Goal: Task Accomplishment & Management: Manage account settings

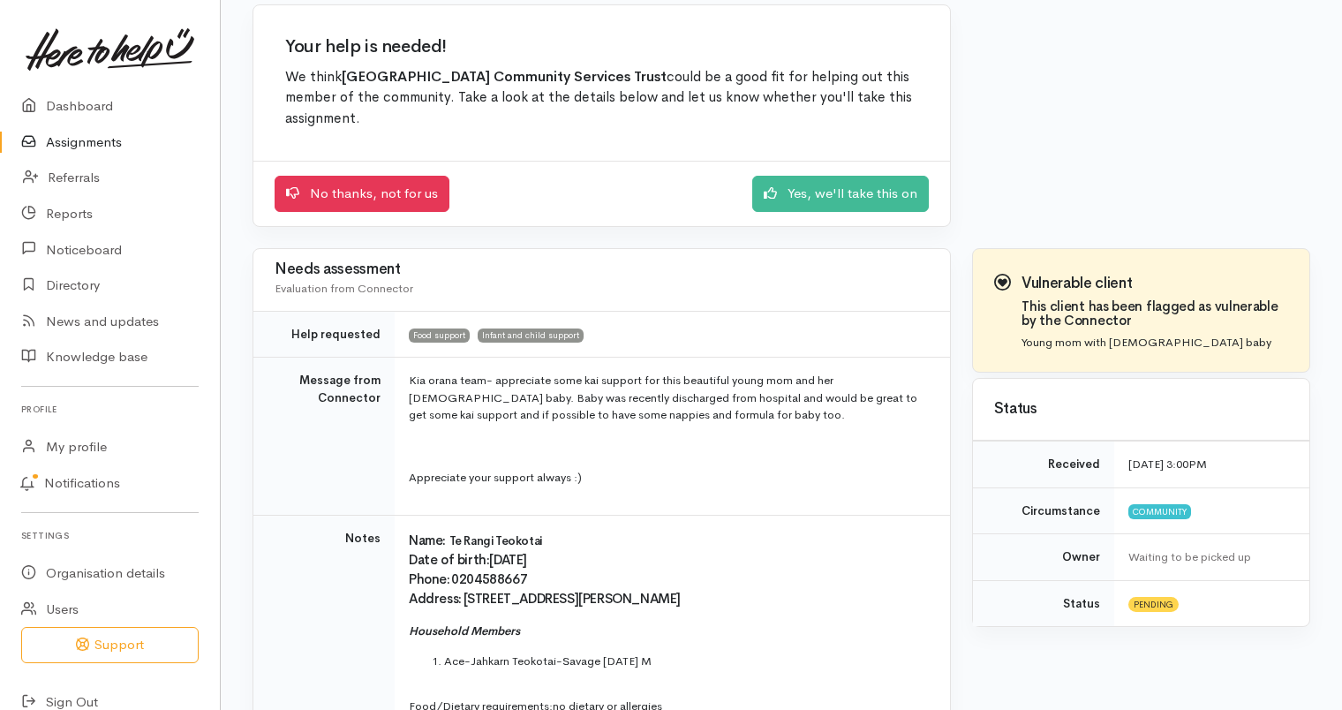
scroll to position [51, 0]
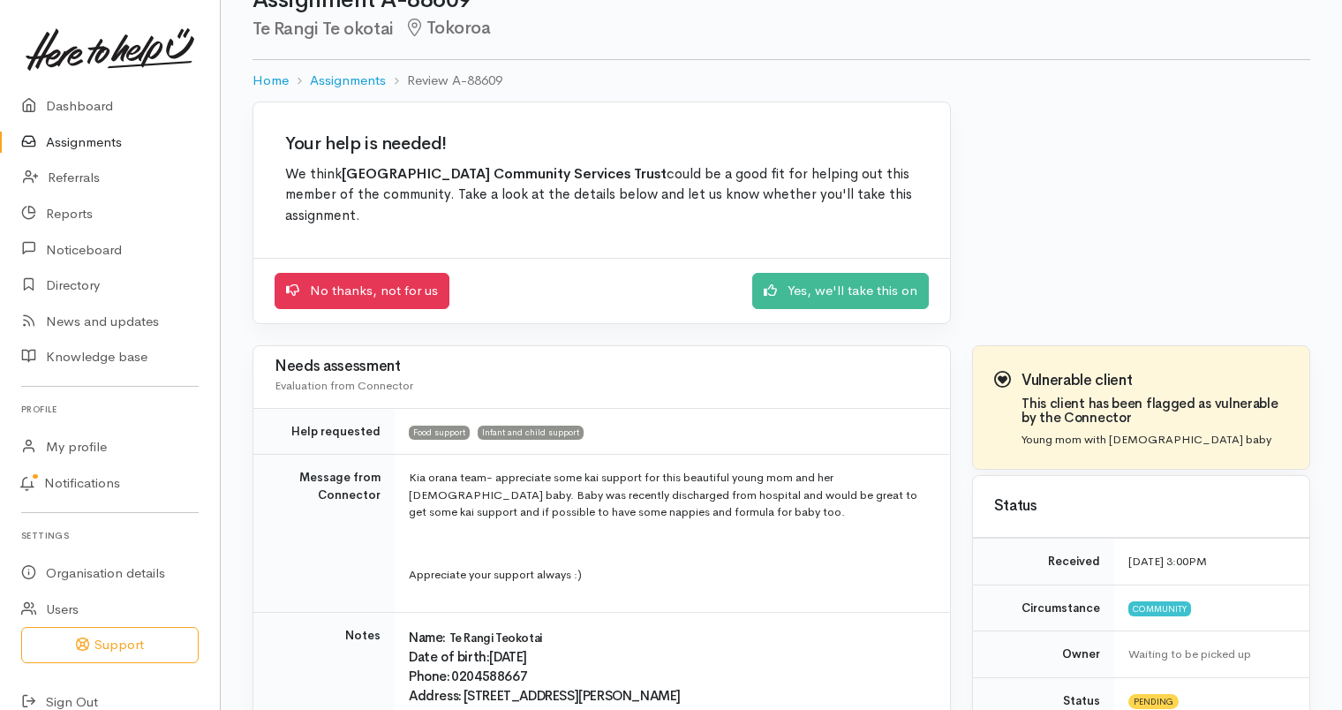
click at [71, 149] on link "Assignments" at bounding box center [110, 142] width 220 height 36
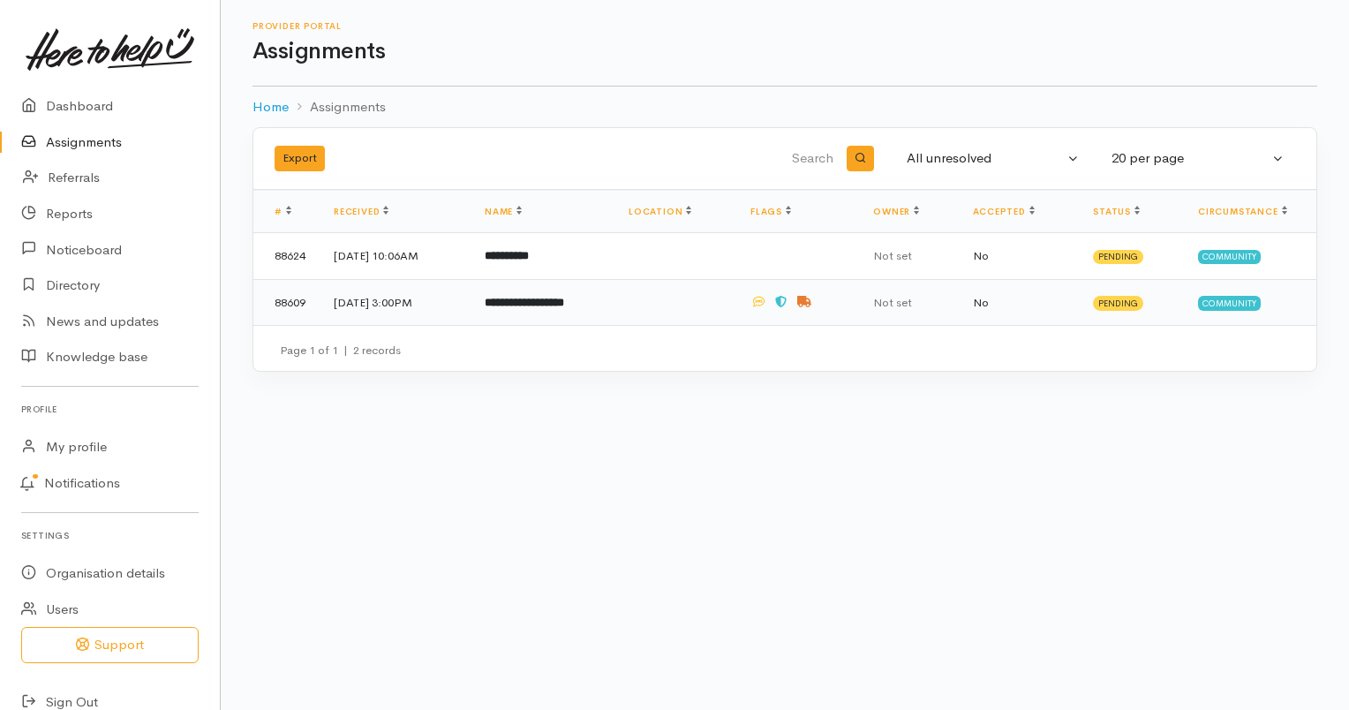
click at [564, 305] on b "**********" at bounding box center [524, 302] width 79 height 11
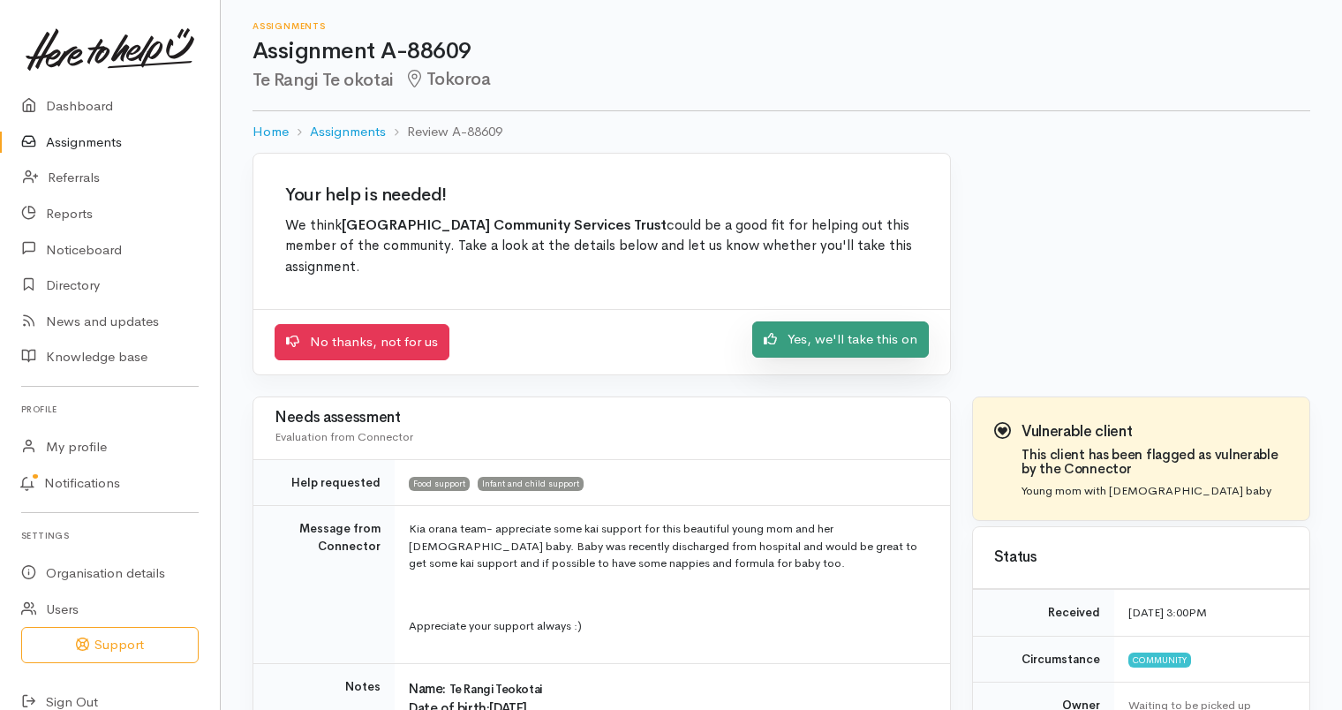
click at [865, 341] on link "Yes, we'll take this on" at bounding box center [840, 339] width 177 height 36
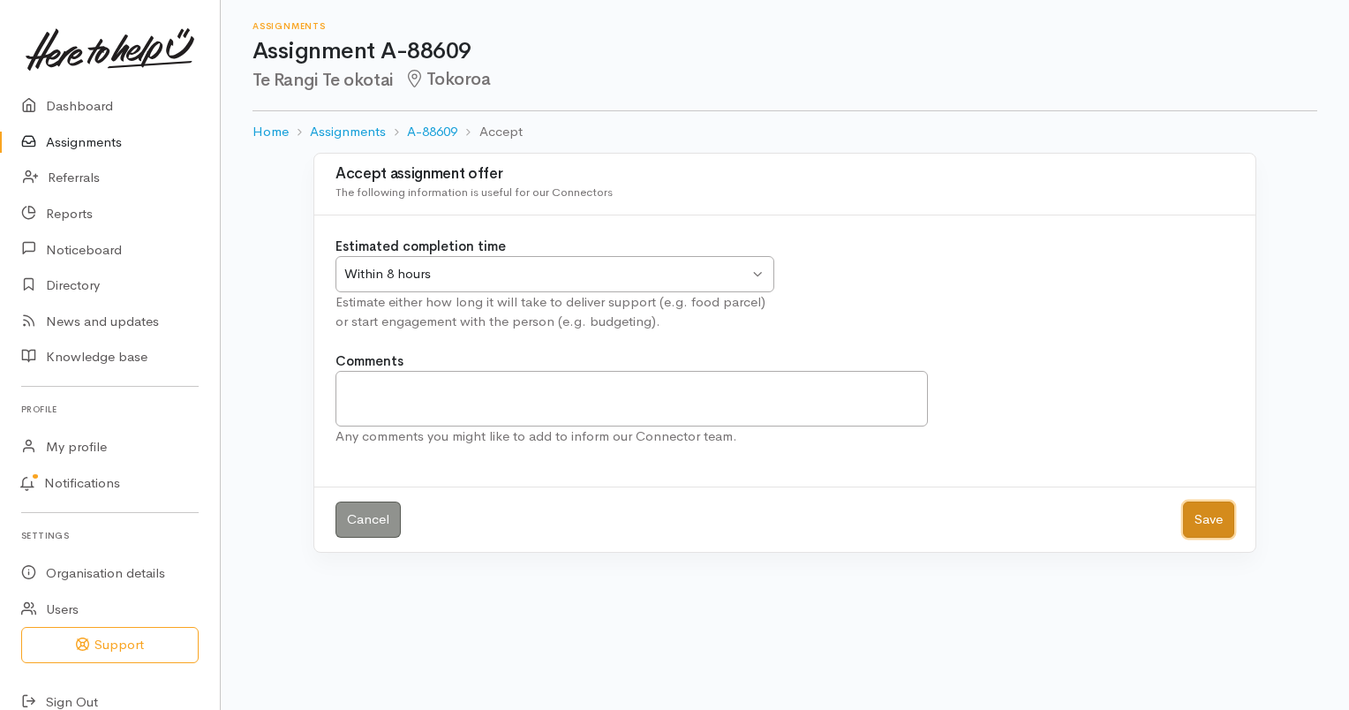
click at [1219, 519] on button "Save" at bounding box center [1208, 519] width 51 height 36
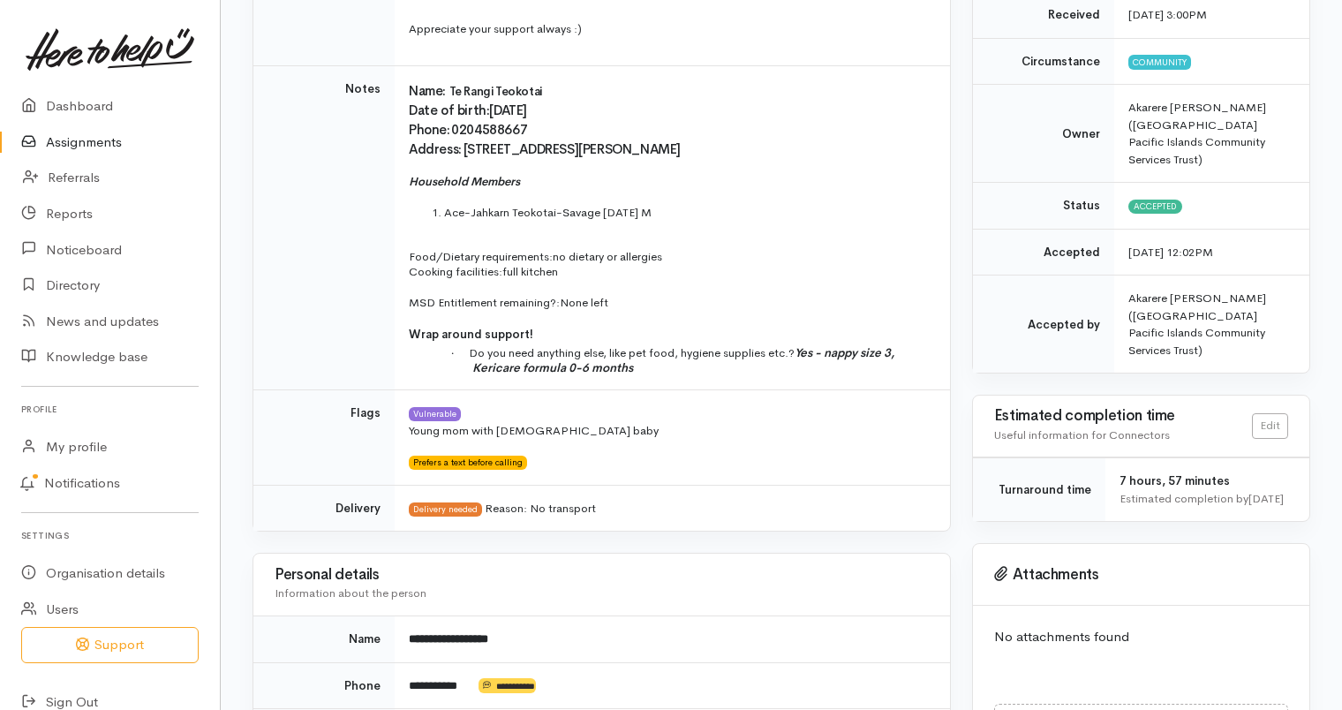
scroll to position [380, 0]
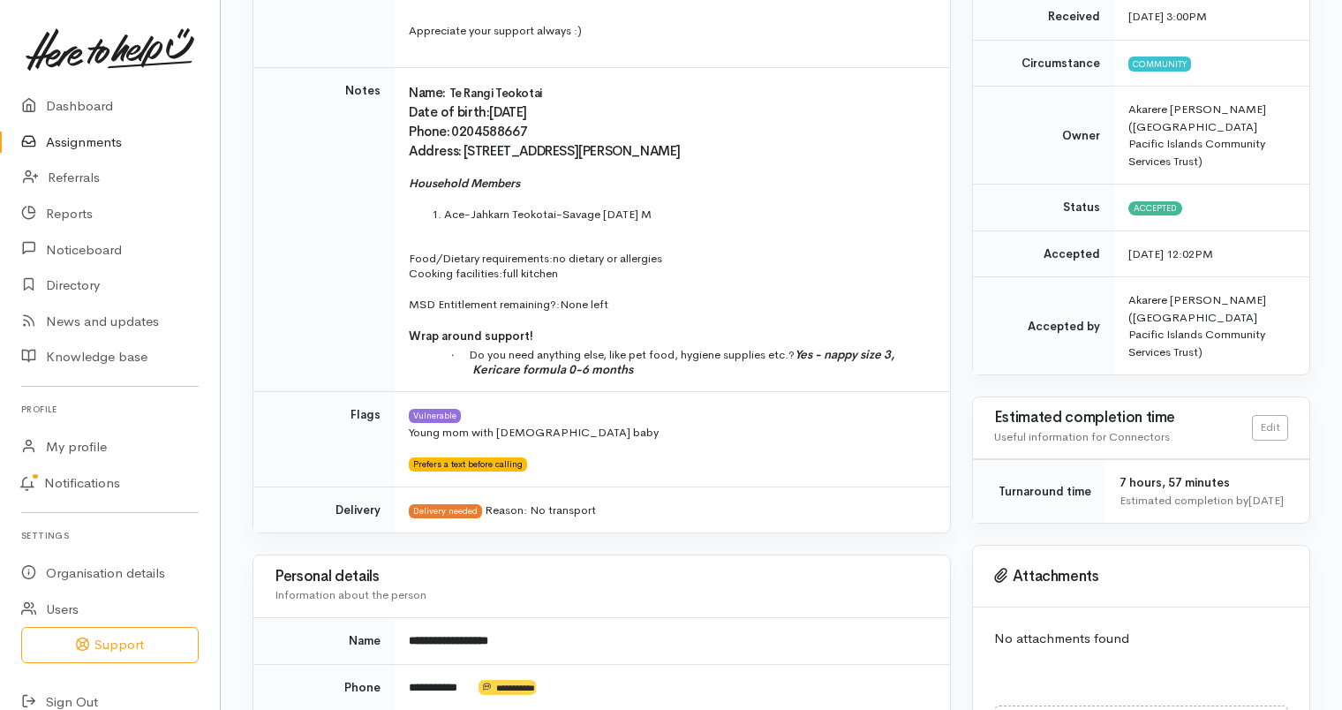
click at [56, 139] on link "Assignments" at bounding box center [110, 142] width 220 height 36
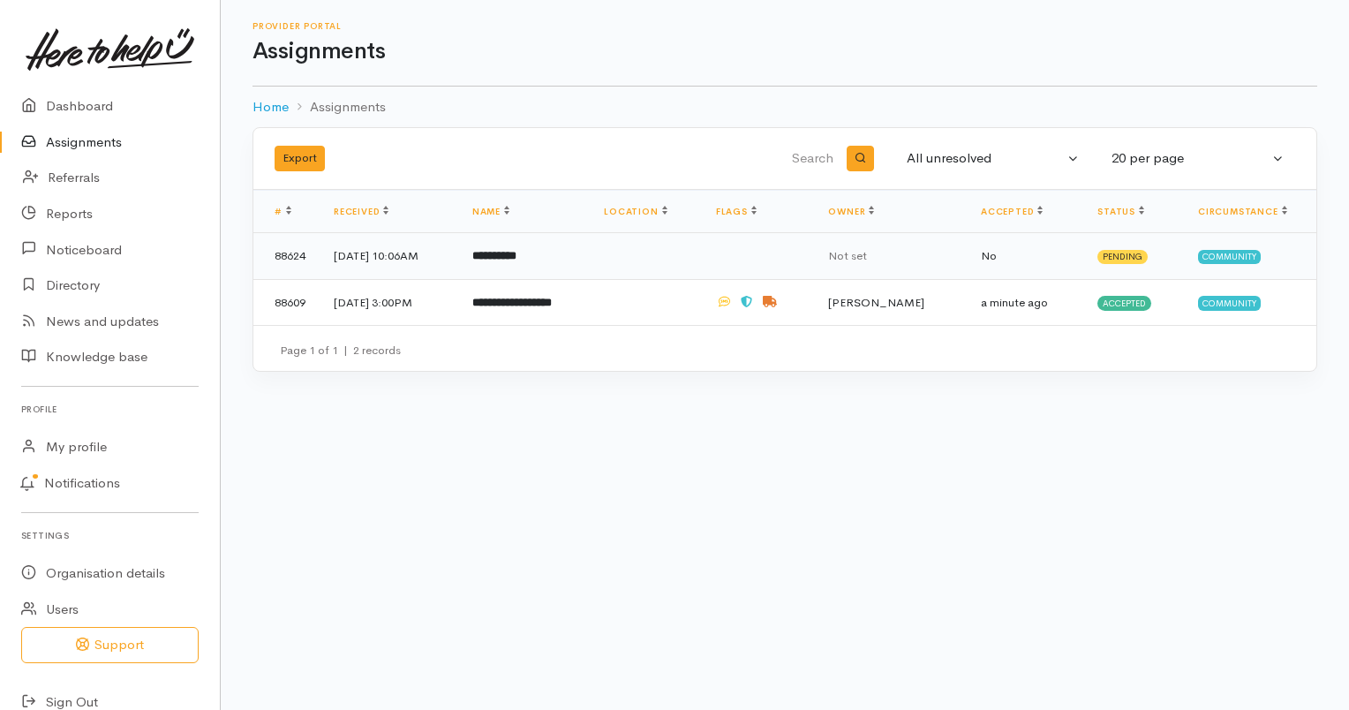
click at [547, 266] on td "**********" at bounding box center [524, 256] width 132 height 47
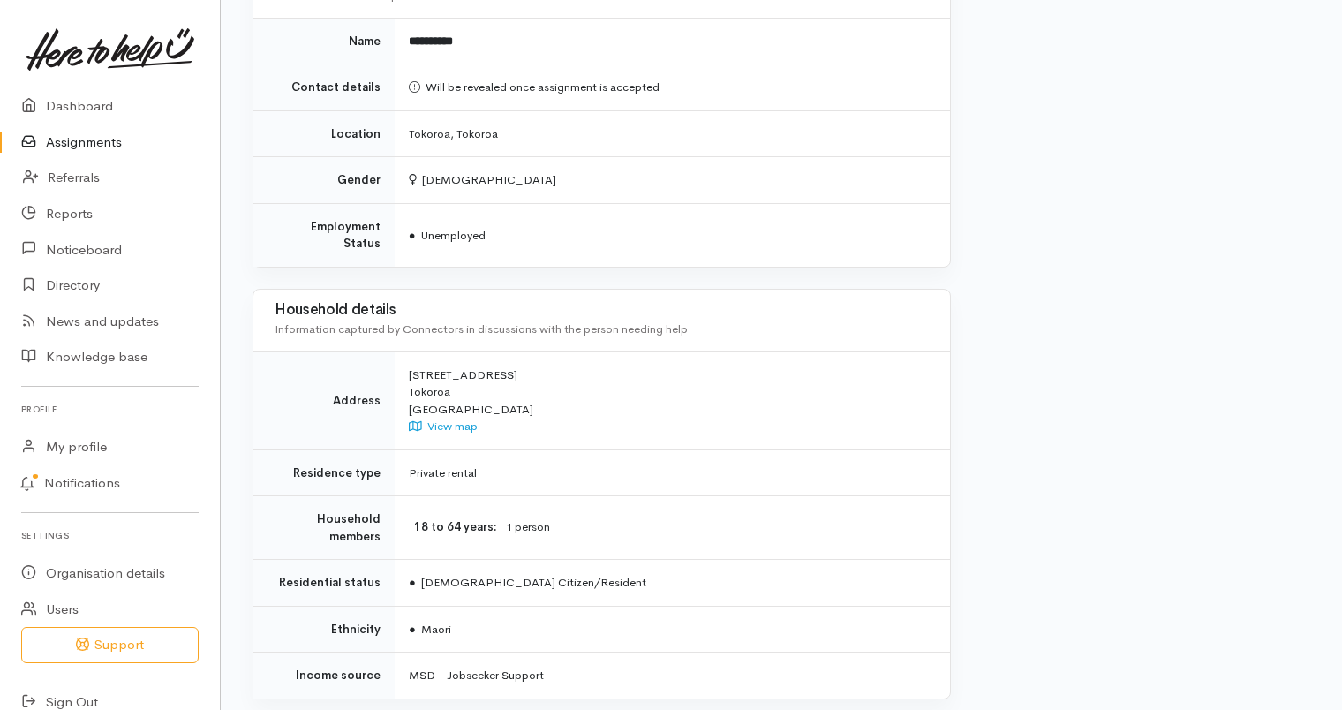
scroll to position [1188, 0]
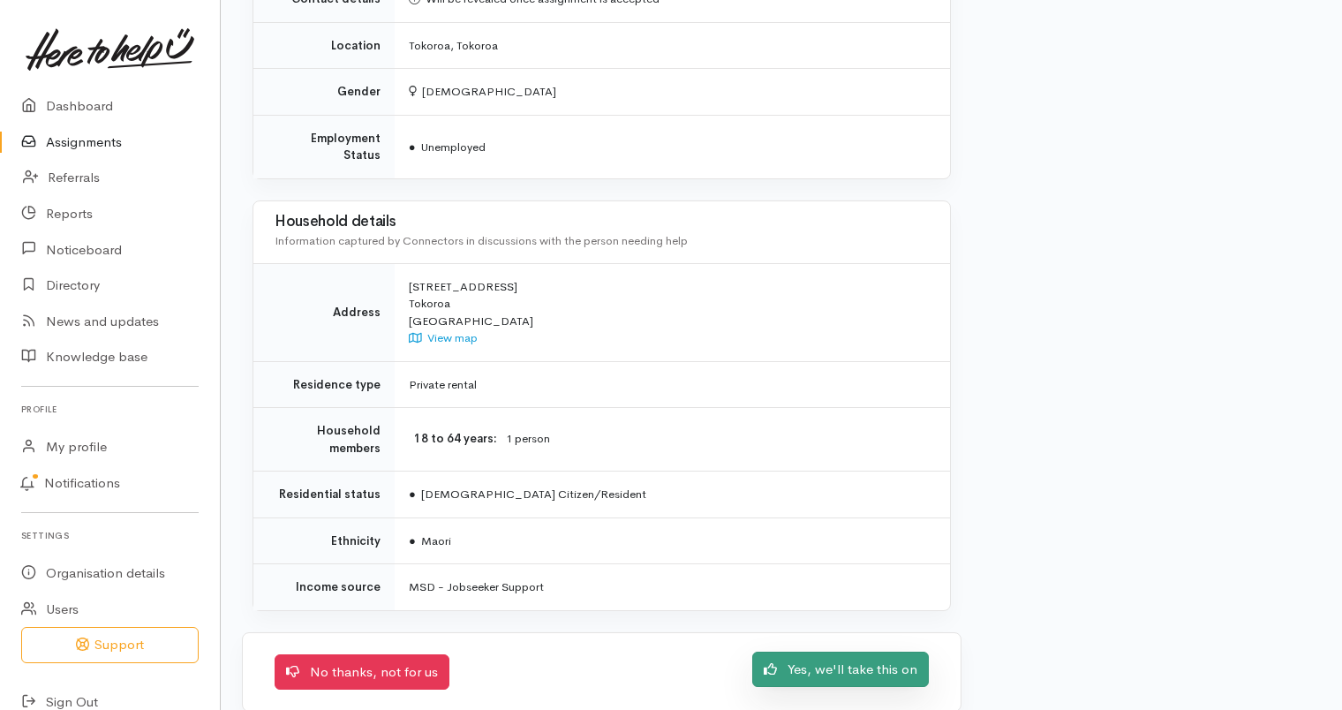
click at [872, 651] on link "Yes, we'll take this on" at bounding box center [840, 669] width 177 height 36
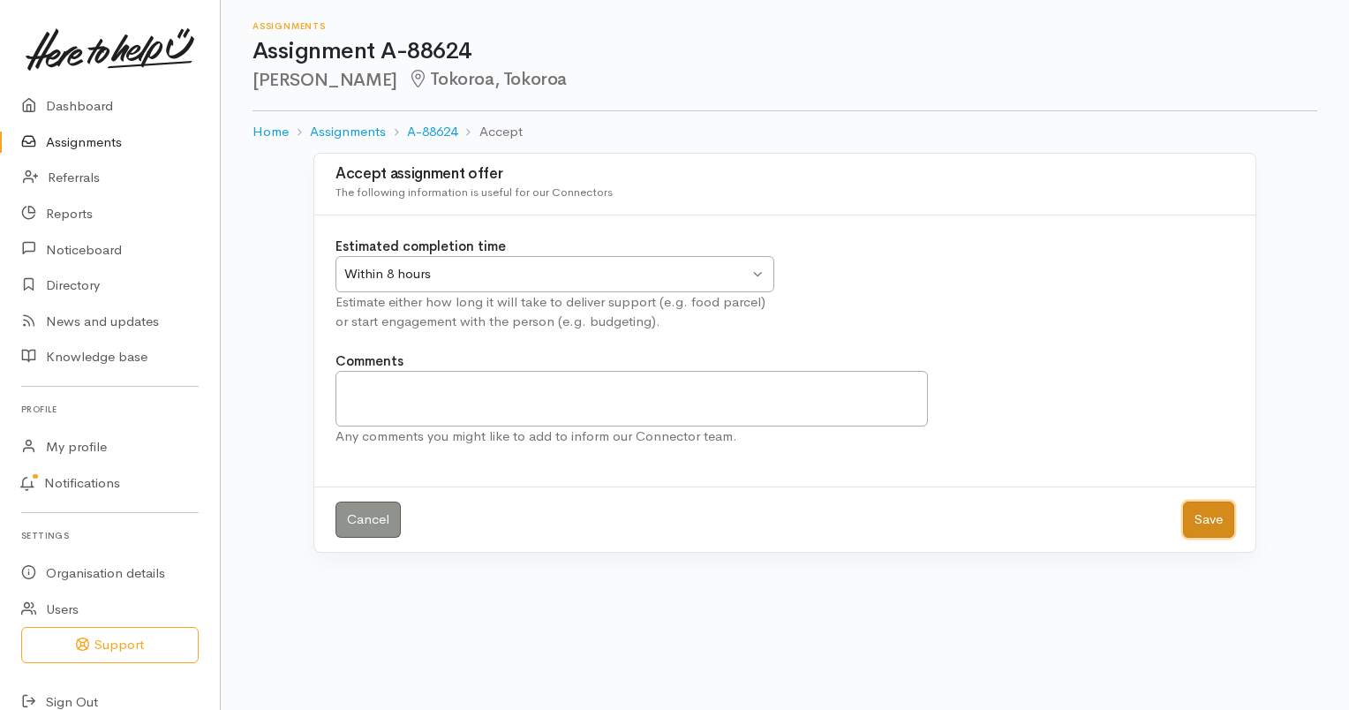
click at [1222, 511] on button "Save" at bounding box center [1208, 519] width 51 height 36
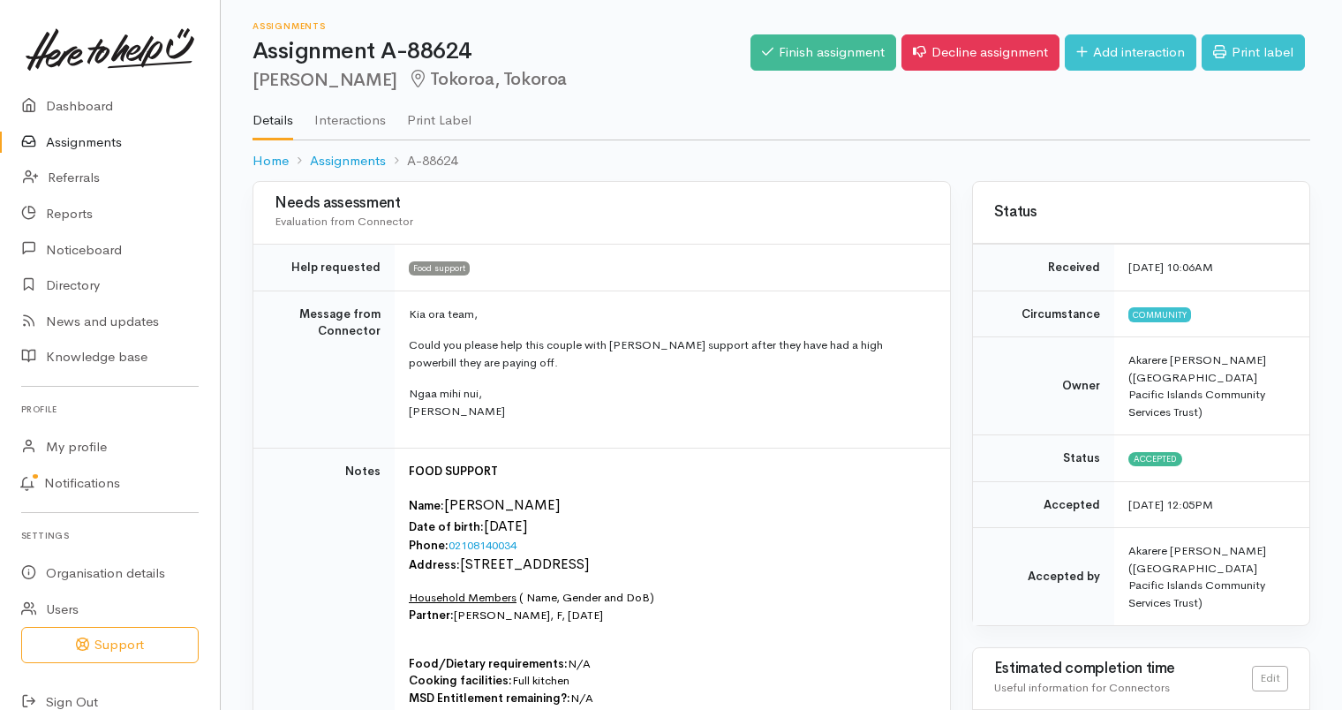
click at [73, 141] on link "Assignments" at bounding box center [110, 142] width 220 height 36
